Goal: Task Accomplishment & Management: Manage account settings

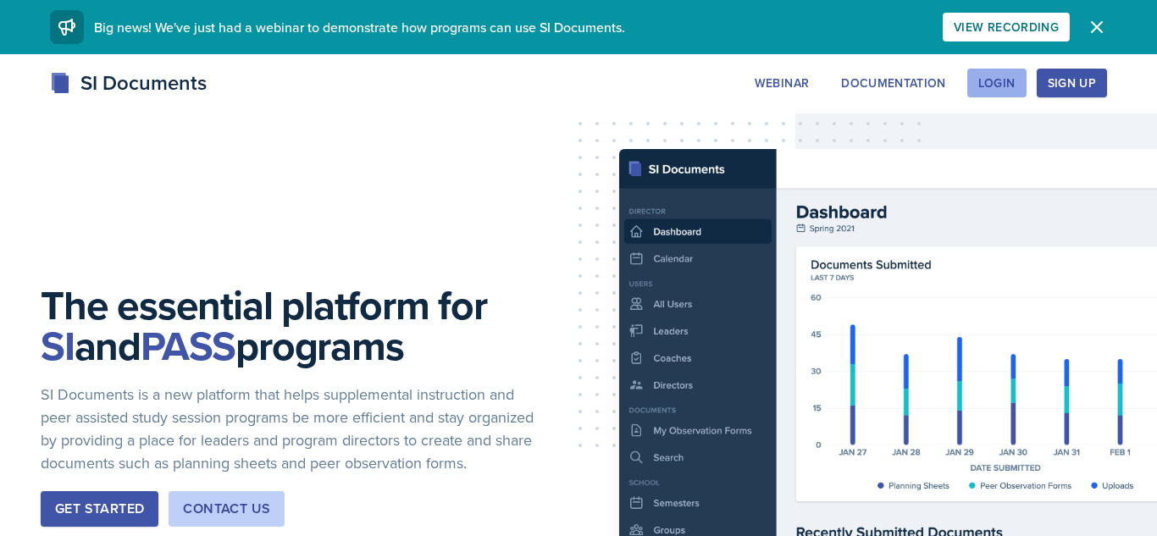
click at [990, 86] on div "Login" at bounding box center [996, 83] width 37 height 14
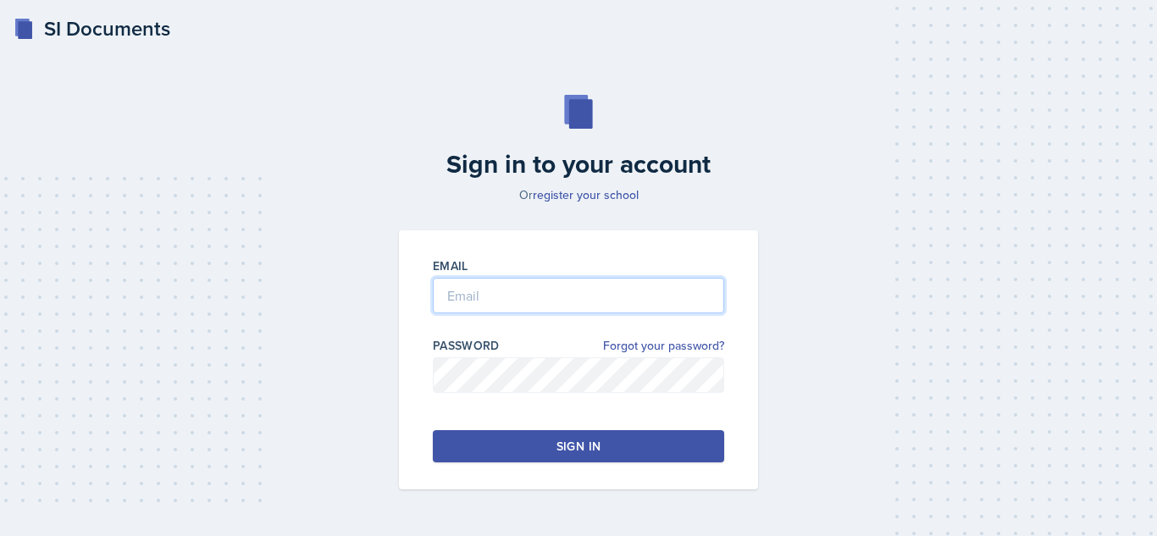
click at [534, 292] on input "email" at bounding box center [578, 296] width 291 height 36
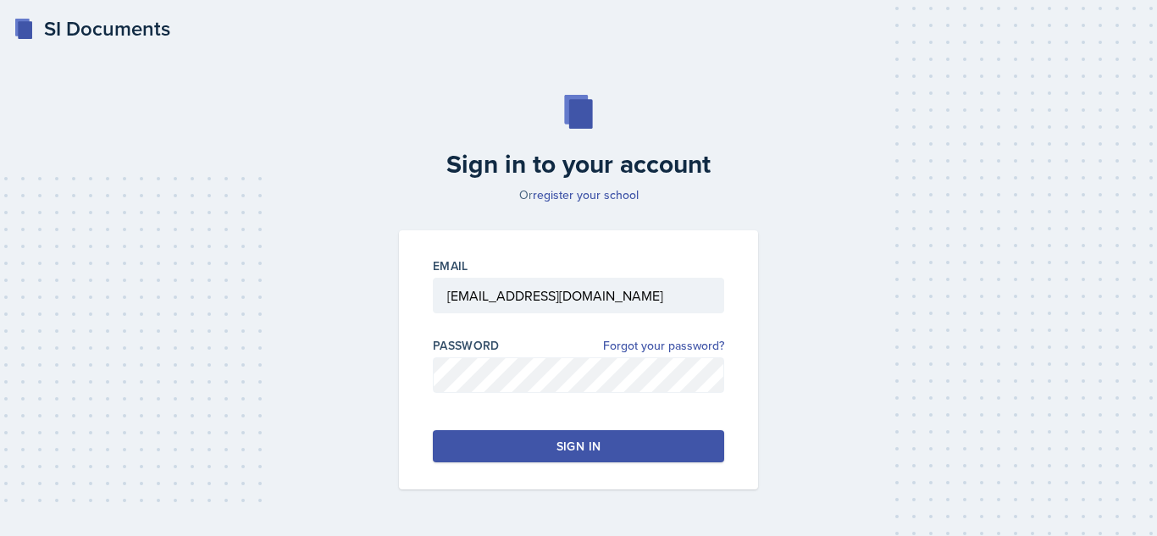
click at [571, 447] on div "Sign in" at bounding box center [578, 446] width 44 height 17
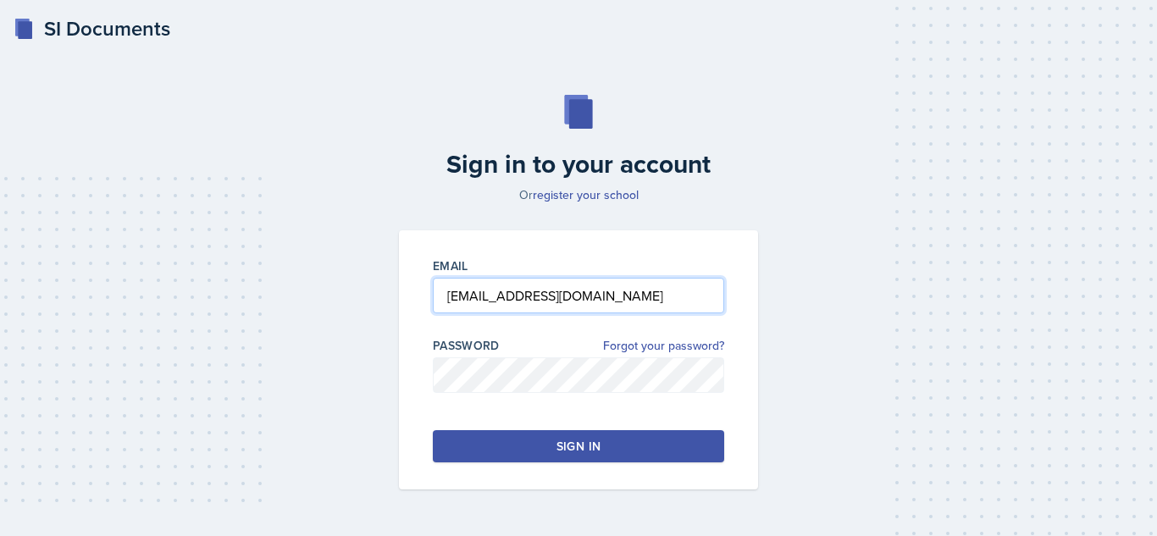
click at [651, 285] on input "[EMAIL_ADDRESS][DOMAIN_NAME]" at bounding box center [578, 296] width 291 height 36
type input "[EMAIL_ADDRESS][DOMAIN_NAME]"
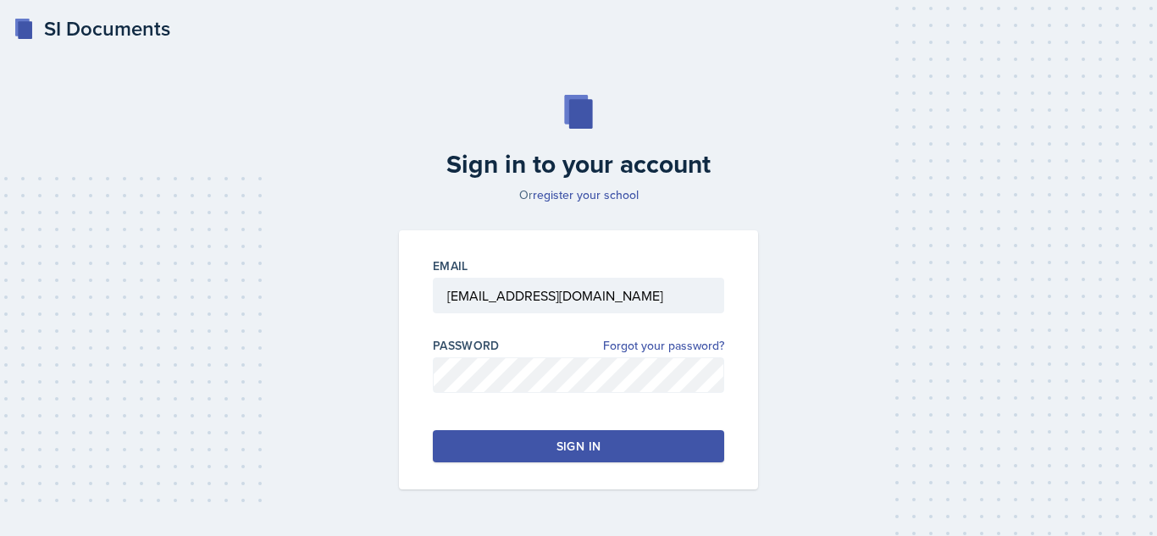
click at [554, 453] on button "Sign in" at bounding box center [578, 446] width 291 height 32
click at [646, 438] on button "Sign in" at bounding box center [578, 446] width 291 height 32
